Goal: Task Accomplishment & Management: Complete application form

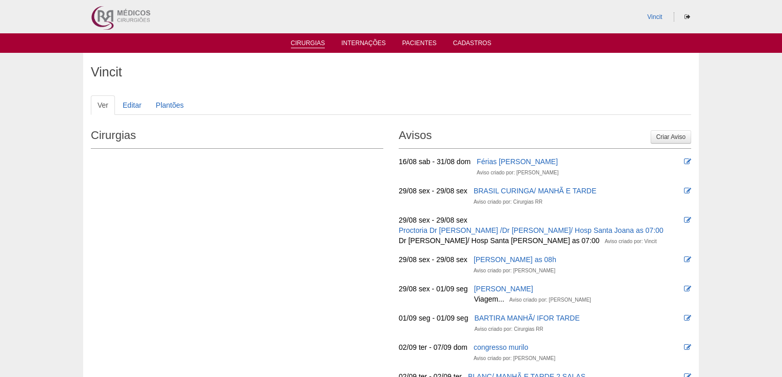
click at [306, 44] on link "Cirurgias" at bounding box center [308, 44] width 34 height 9
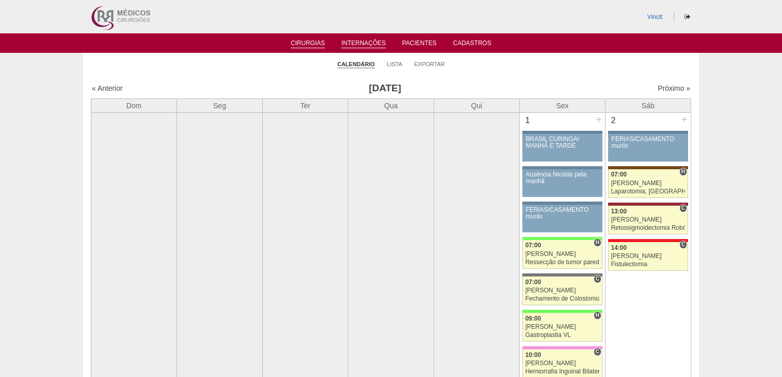
click at [376, 43] on link "Internações" at bounding box center [363, 44] width 45 height 9
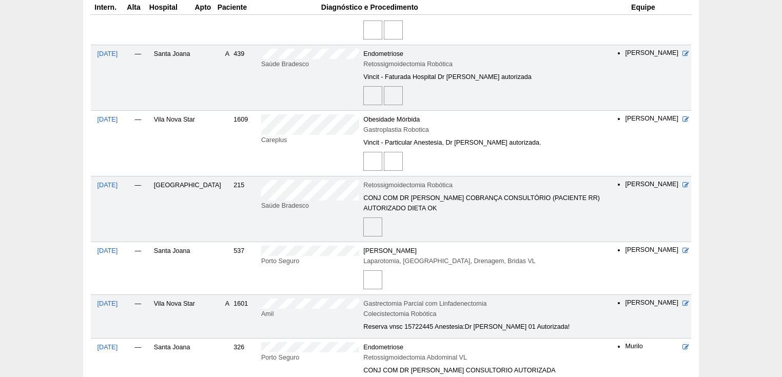
scroll to position [616, 0]
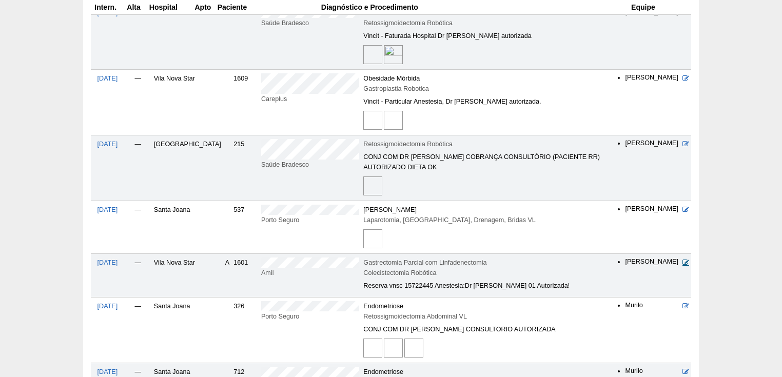
click at [686, 259] on icon at bounding box center [686, 262] width 7 height 7
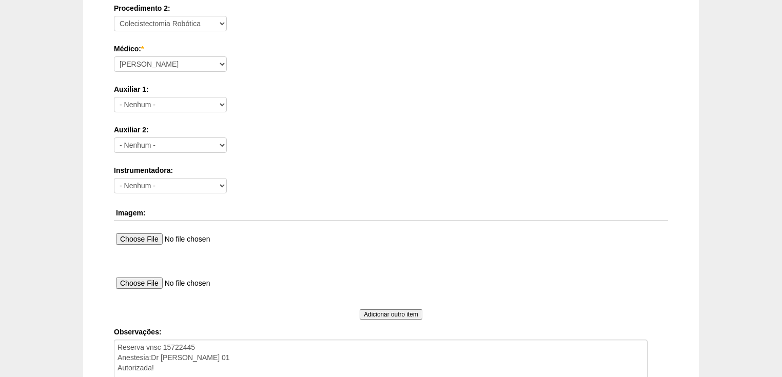
scroll to position [575, 0]
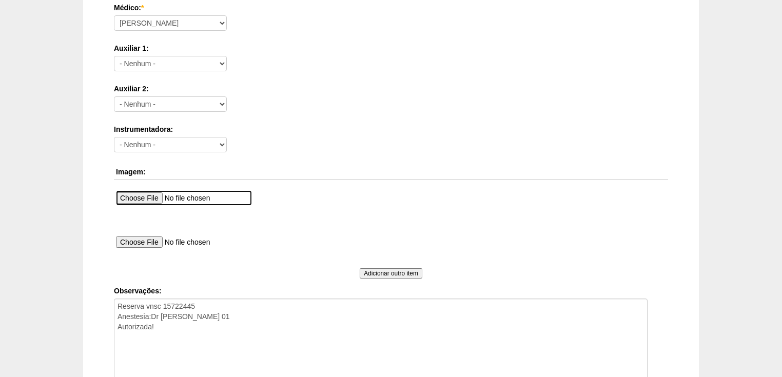
click at [144, 197] on input "file" at bounding box center [184, 197] width 136 height 15
type input "C:\fakepath\descrição.jpeg"
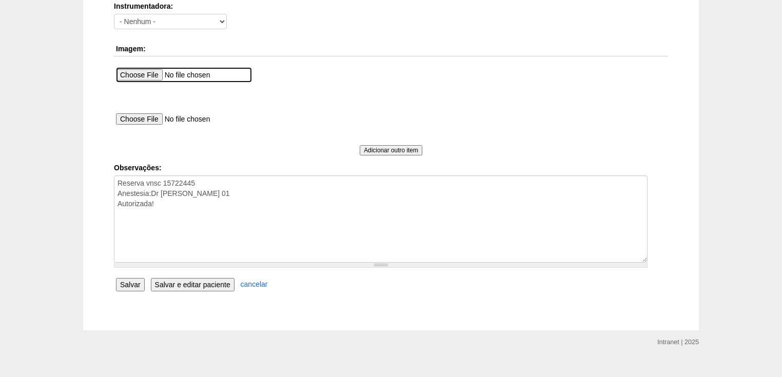
scroll to position [616, 0]
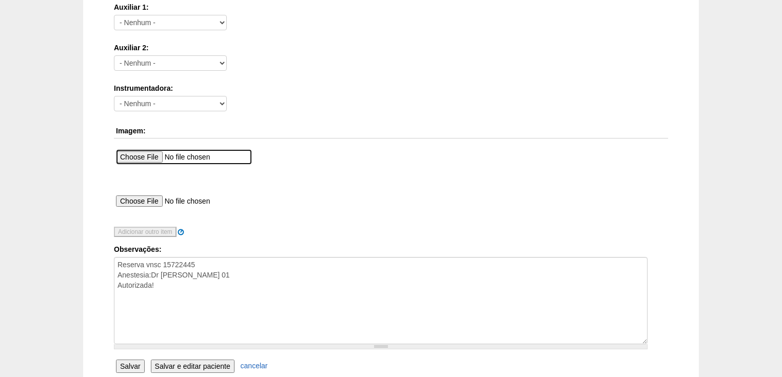
click at [382, 229] on div "Adicionar outro item" at bounding box center [391, 232] width 554 height 10
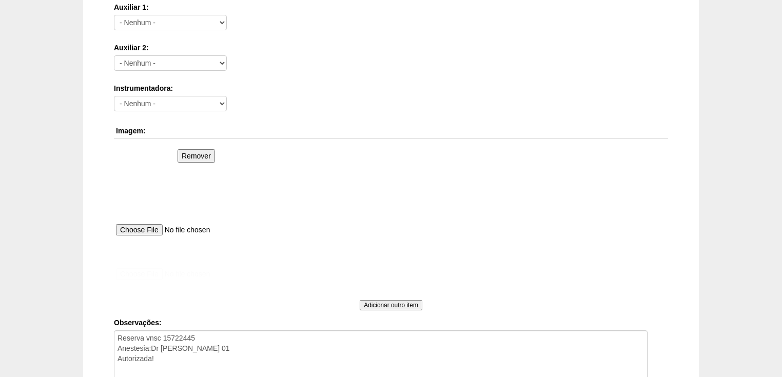
scroll to position [0, 0]
click at [148, 273] on input "file" at bounding box center [184, 273] width 136 height 15
type input "C:\fakepath\descrição 1.jpeg"
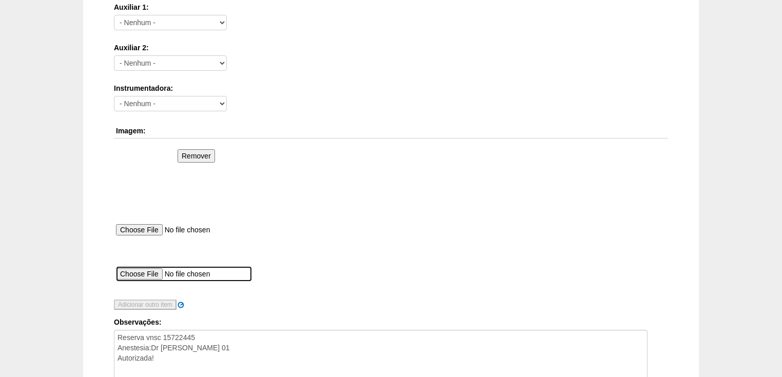
click at [395, 302] on div "Adicionar outro item" at bounding box center [391, 305] width 554 height 10
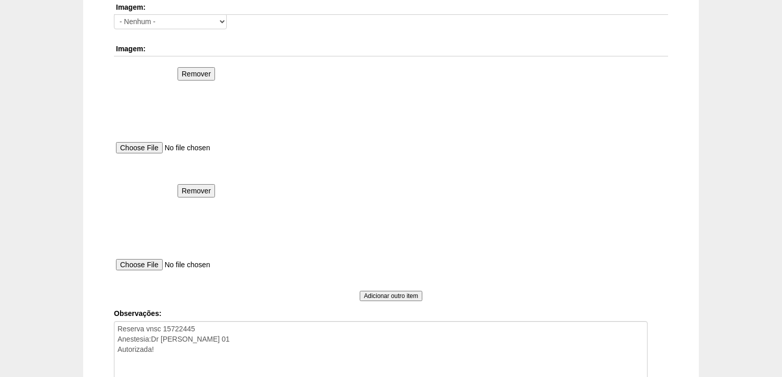
scroll to position [821, 0]
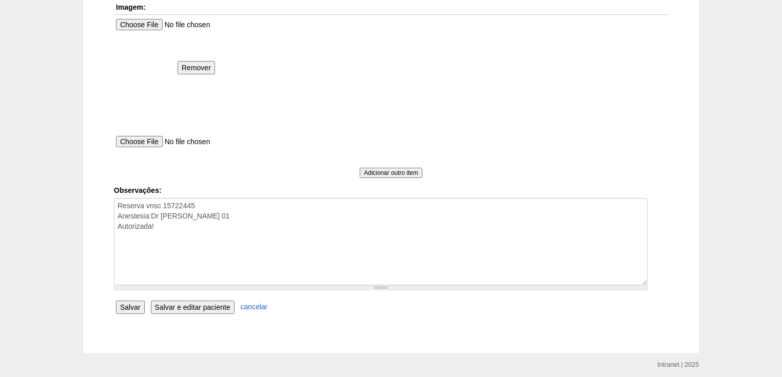
click at [138, 305] on input "Salvar" at bounding box center [130, 307] width 29 height 13
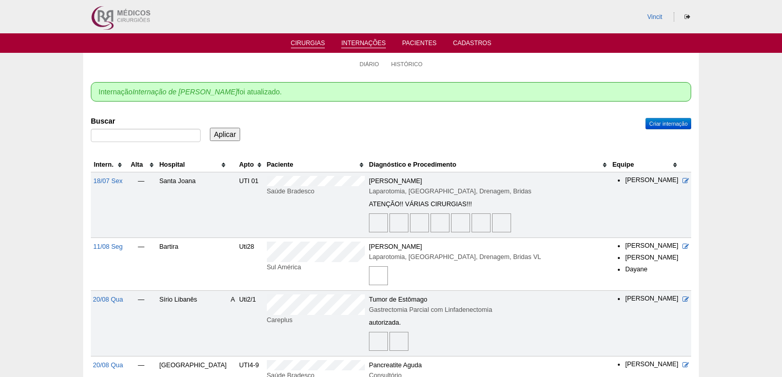
click at [310, 44] on link "Cirurgias" at bounding box center [308, 44] width 34 height 9
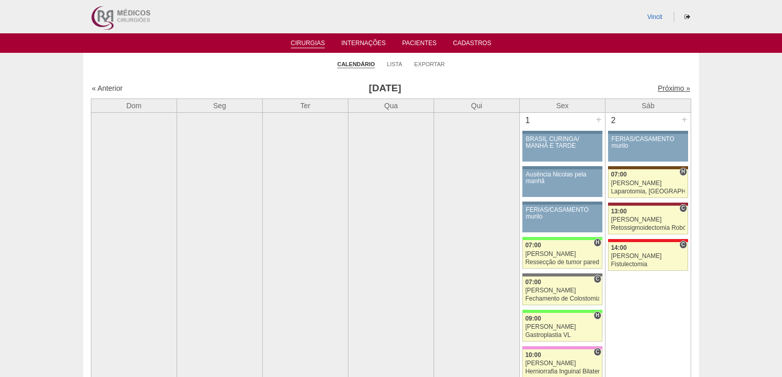
click at [659, 88] on link "Próximo »" at bounding box center [674, 88] width 32 height 8
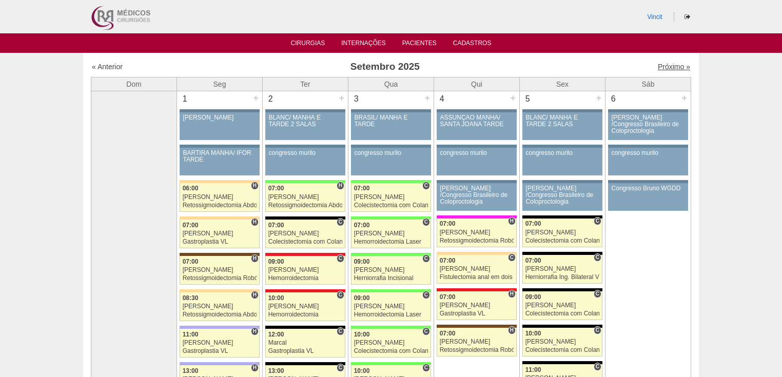
click at [660, 67] on link "Próximo »" at bounding box center [674, 67] width 32 height 8
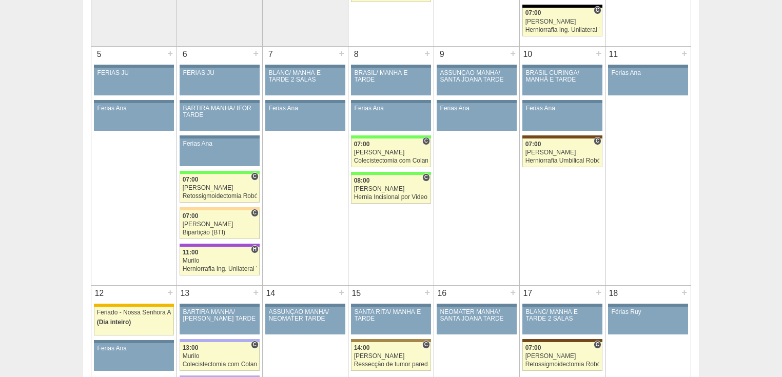
scroll to position [328, 0]
